Goal: Communication & Community: Ask a question

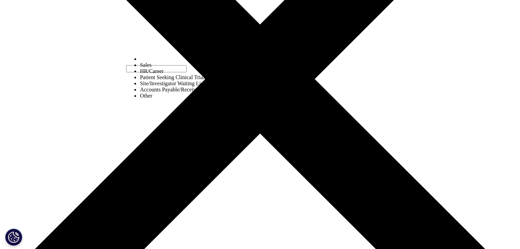
scroll to position [171, 0]
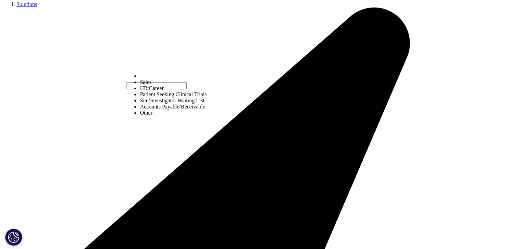
select select "HR/Career"
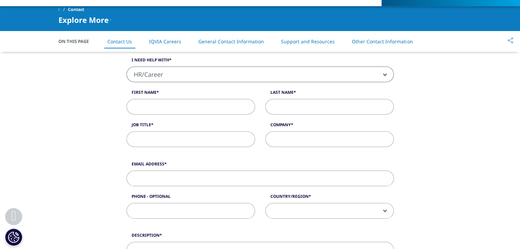
click at [157, 105] on input "First Name" at bounding box center [190, 107] width 128 height 16
type input "Emma"
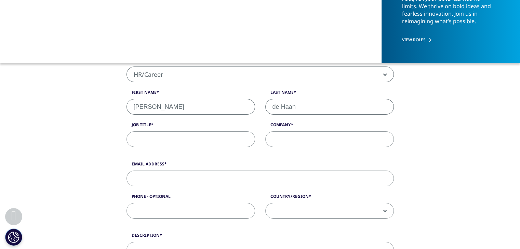
type input "de Haan"
type input "Student"
type input "University Antwerp"
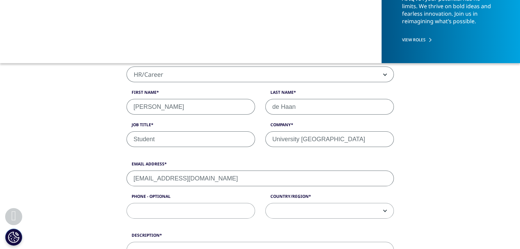
type input "emma.De.haan@telenet.be"
click at [294, 218] on span at bounding box center [330, 212] width 128 height 16
click at [301, 211] on span at bounding box center [330, 212] width 128 height 16
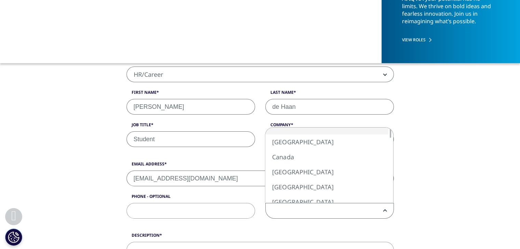
click at [301, 211] on span at bounding box center [330, 212] width 128 height 16
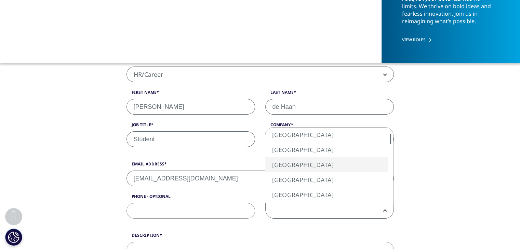
select select "[GEOGRAPHIC_DATA]"
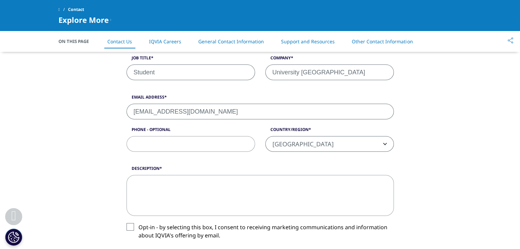
scroll to position [239, 0]
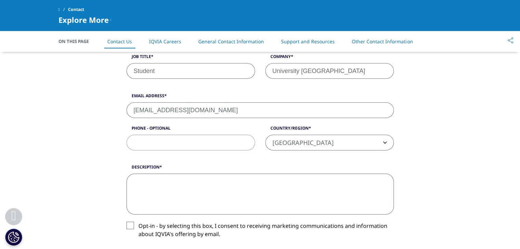
click at [345, 193] on textarea "Description" at bounding box center [259, 194] width 267 height 41
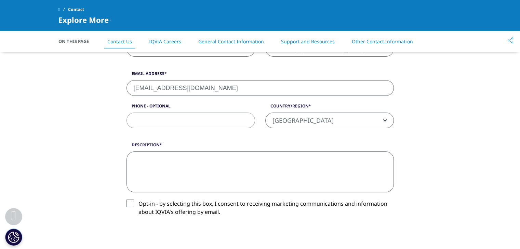
scroll to position [273, 0]
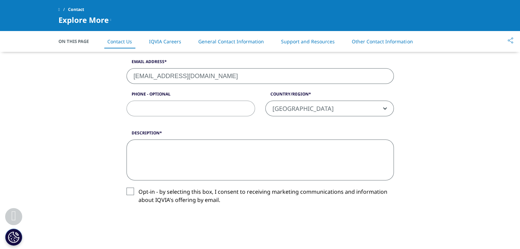
paste textarea "Geachte, Graag zou ik willen informeren naar de diplomavereisten voor functies …"
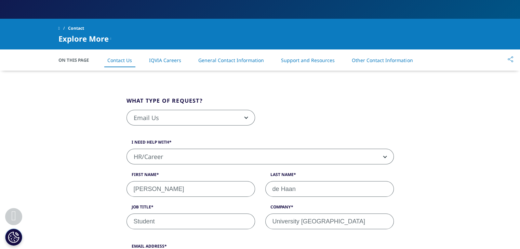
scroll to position [137, 0]
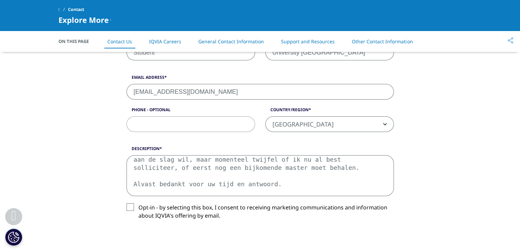
scroll to position [273, 0]
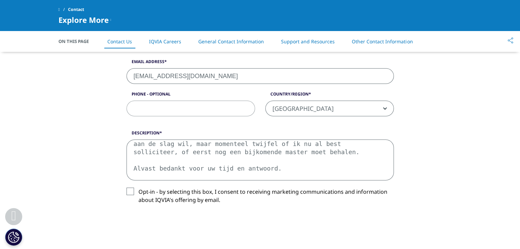
click at [252, 170] on textarea "Geachte, Graag zou ik willen informeren naar de diplomavereisten voor functies …" at bounding box center [259, 160] width 267 height 41
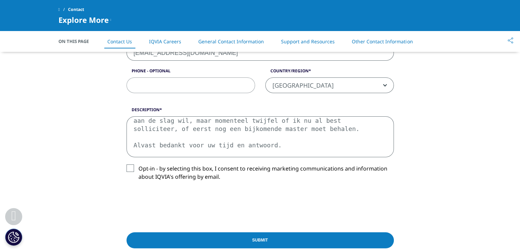
scroll to position [308, 0]
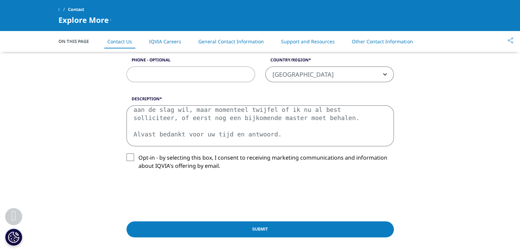
click at [222, 142] on textarea "Geachte, Graag zou ik willen informeren naar de diplomavereisten voor functies …" at bounding box center [259, 126] width 267 height 41
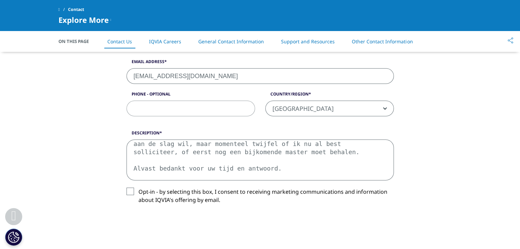
scroll to position [273, 0]
click at [200, 152] on textarea "Geachte, Graag zou ik willen informeren naar de diplomavereisten voor functies …" at bounding box center [259, 160] width 267 height 41
drag, startPoint x: 213, startPoint y: 175, endPoint x: 107, endPoint y: 115, distance: 121.7
click at [107, 115] on div "What type of request? Email Us Request a Demo IQVIA Institute Inquiries Media I…" at bounding box center [260, 106] width 390 height 440
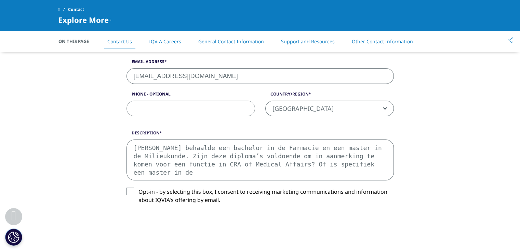
scroll to position [32, 0]
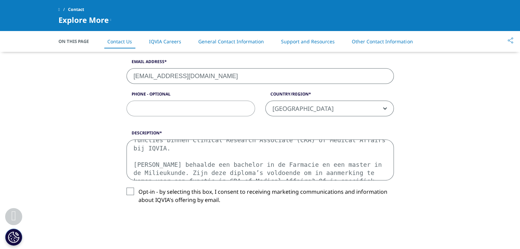
click at [171, 157] on textarea "Geachte, Graag zou ik willen informeren naar de diplomavereisten voor functies …" at bounding box center [259, 160] width 267 height 41
click at [152, 153] on textarea "Geachte, Graag zou ik willen informeren naar de diplomavereisten voor functies …" at bounding box center [259, 160] width 267 height 41
click at [385, 173] on textarea "Geachte, Graag zou ik willen informeren naar de diplomavereisten voor functies …" at bounding box center [259, 160] width 267 height 41
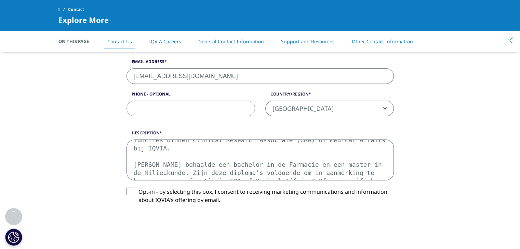
drag, startPoint x: 383, startPoint y: 173, endPoint x: 129, endPoint y: 168, distance: 254.3
click at [129, 168] on textarea "Geachte, Graag zou ik willen informeren naar de diplomavereisten voor functies …" at bounding box center [259, 160] width 267 height 41
click at [441, 125] on div "What type of request? Email Us Request a Demo IQVIA Institute Inquiries Media I…" at bounding box center [260, 106] width 390 height 440
click at [288, 178] on textarea "Geachte, Graag zou ik willen informeren naar de diplomavereisten voor functies …" at bounding box center [259, 160] width 267 height 41
drag, startPoint x: 378, startPoint y: 175, endPoint x: 122, endPoint y: 131, distance: 259.8
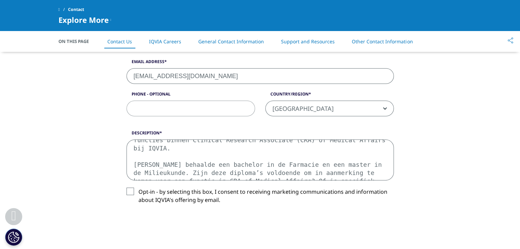
click at [122, 131] on div "Description Geachte, Graag zou ik willen informeren naar de diplomavereisten vo…" at bounding box center [259, 155] width 277 height 51
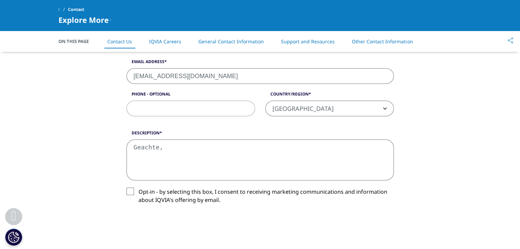
scroll to position [0, 0]
type textarea "Geachte,"
click at [425, 144] on div "What type of request? Email Us Request a Demo IQVIA Institute Inquiries Media I…" at bounding box center [260, 106] width 390 height 440
click at [272, 173] on textarea "Geachte," at bounding box center [259, 160] width 267 height 41
drag, startPoint x: 169, startPoint y: 152, endPoint x: 127, endPoint y: 142, distance: 42.9
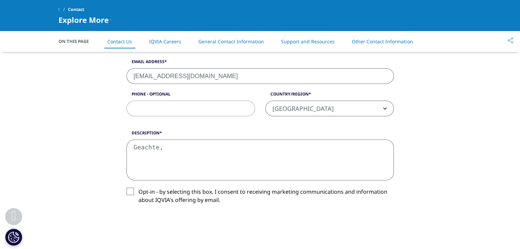
click at [127, 142] on div "Description Geachte," at bounding box center [259, 155] width 277 height 51
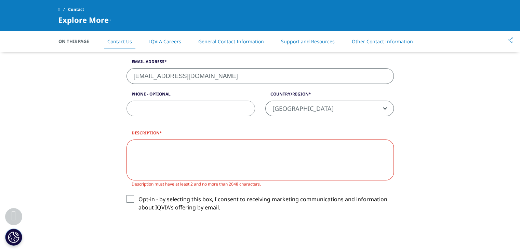
paste textarea "Dear [Hiring Manager/Recruitment Team], I would like to inquire about the degre…"
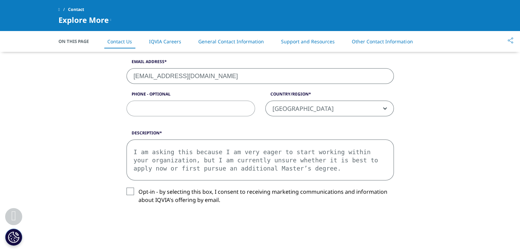
scroll to position [239, 0]
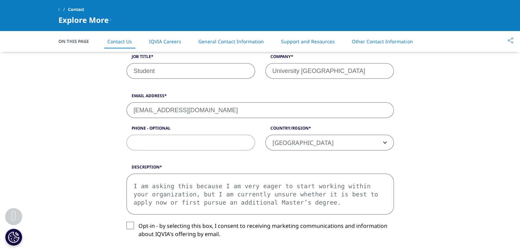
click at [231, 207] on textarea "Dear [Hiring Manager/Recruitment Team], I would like to inquire about the degre…" at bounding box center [259, 194] width 267 height 41
click at [303, 208] on textarea "Dear [Hiring Manager/Recruitment Team], I would like to inquire about the degre…" at bounding box center [259, 194] width 267 height 41
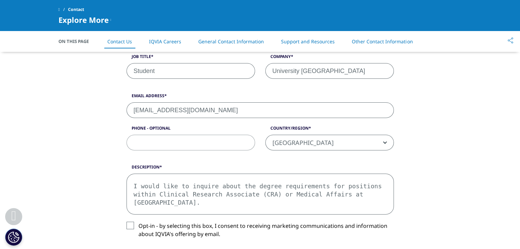
scroll to position [3, 0]
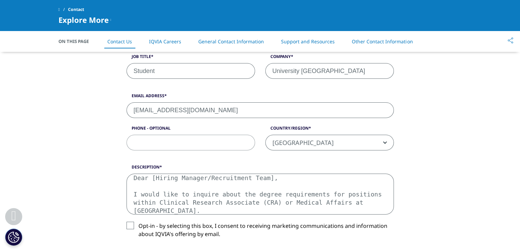
drag, startPoint x: 262, startPoint y: 177, endPoint x: 150, endPoint y: 177, distance: 111.7
click at [150, 177] on textarea "Dear [Hiring Manager/Recruitment Team], I would like to inquire about the degre…" at bounding box center [259, 194] width 267 height 41
click at [270, 181] on textarea "Dear [Hiring Manager/Recruitment Team], I would like to inquire about the degre…" at bounding box center [259, 194] width 267 height 41
click at [457, 183] on div "What type of request? Email Us Request a Demo IQVIA Institute Inquiries Media I…" at bounding box center [260, 140] width 520 height 440
click at [185, 182] on textarea "Dear I would like to inquire about the degree requirements for positions within…" at bounding box center [259, 194] width 267 height 41
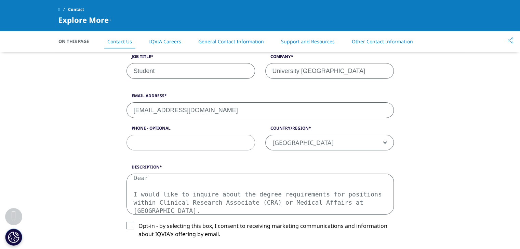
click at [184, 175] on textarea "Dear I would like to inquire about the degree requirements for positions within…" at bounding box center [259, 194] width 267 height 41
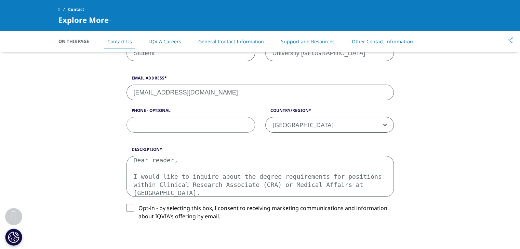
scroll to position [273, 0]
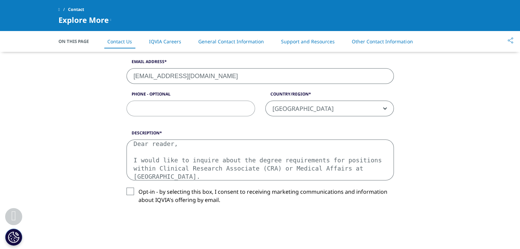
type textarea "Dear reader, I would like to inquire about the degree requirements for position…"
click at [128, 193] on label "Opt-in - by selecting this box, I consent to receiving marketing communications…" at bounding box center [259, 198] width 267 height 20
click at [138, 188] on input "Opt-in - by selecting this box, I consent to receiving marketing communications…" at bounding box center [138, 188] width 0 height 0
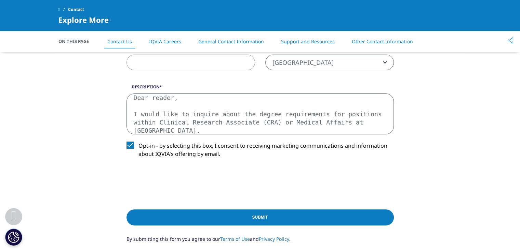
scroll to position [342, 0]
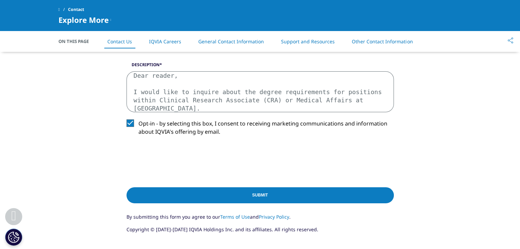
click at [286, 201] on input "Submit" at bounding box center [259, 196] width 267 height 16
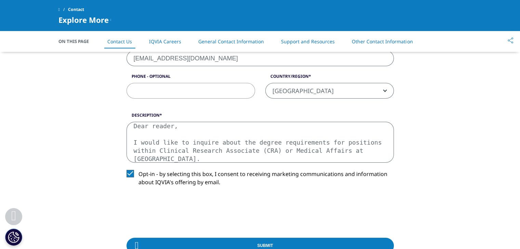
scroll to position [322, 0]
